Goal: Information Seeking & Learning: Learn about a topic

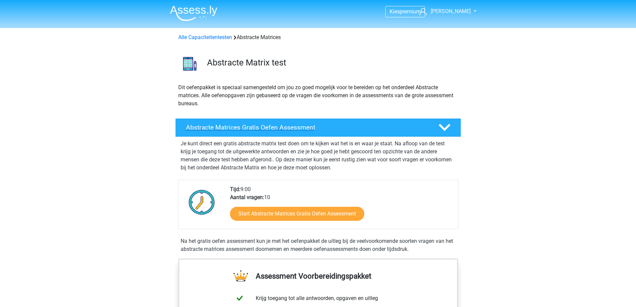
click at [291, 130] on h4 "Abstracte Matrices Gratis Oefen Assessment" at bounding box center [307, 128] width 242 height 8
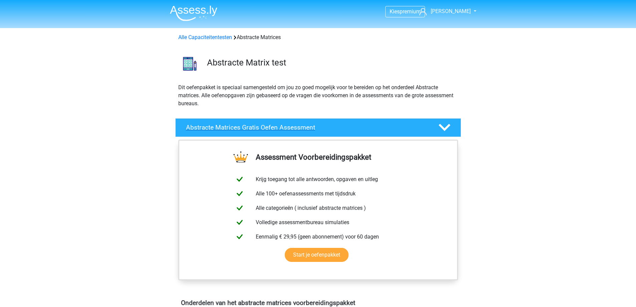
click at [291, 130] on h4 "Abstracte Matrices Gratis Oefen Assessment" at bounding box center [307, 128] width 242 height 8
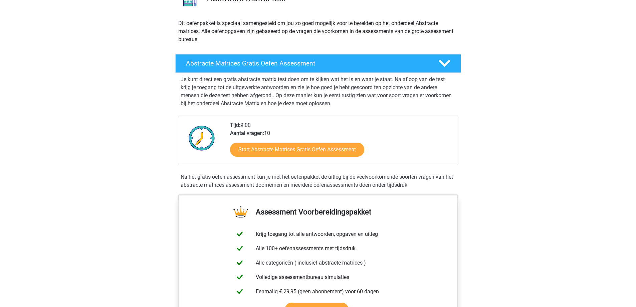
scroll to position [67, 0]
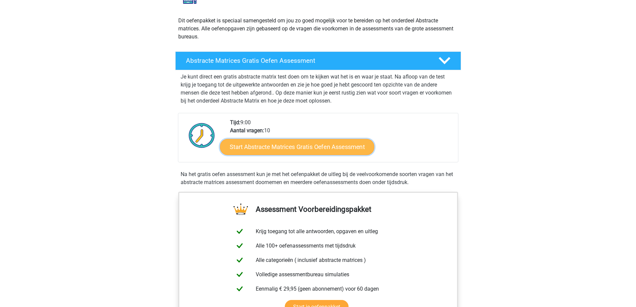
click at [283, 142] on link "Start Abstracte Matrices Gratis Oefen Assessment" at bounding box center [297, 147] width 154 height 16
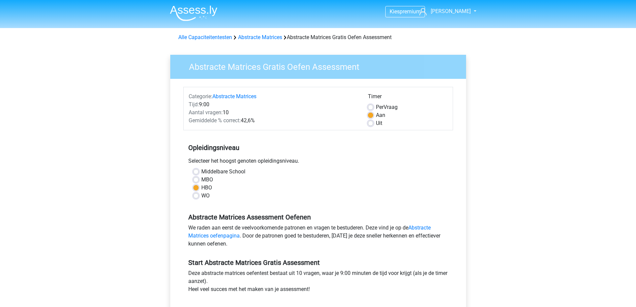
scroll to position [67, 0]
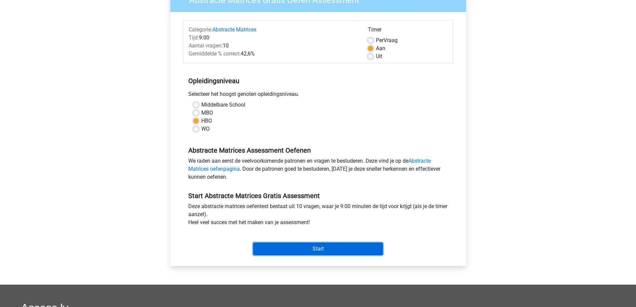
click at [321, 248] on input "Start" at bounding box center [318, 249] width 130 height 13
